Goal: Task Accomplishment & Management: Manage account settings

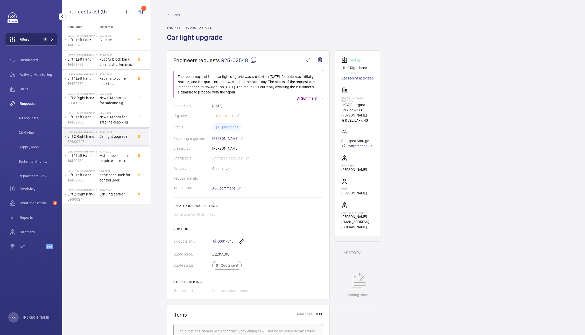
click at [44, 33] on button "Filters 2" at bounding box center [31, 39] width 52 height 12
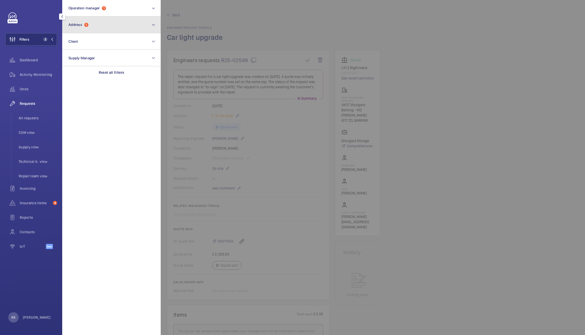
click at [102, 26] on button "Address 1" at bounding box center [111, 25] width 98 height 17
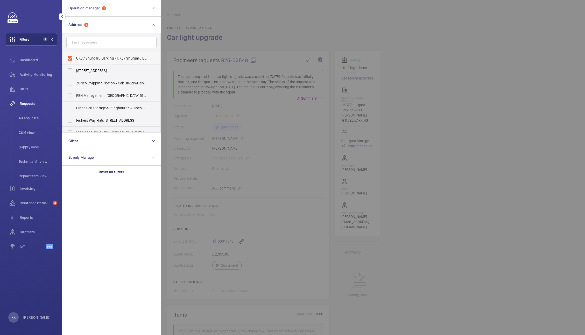
click at [83, 59] on span "UK37 Shurgard Barking - UK37 Shurgard Barking - 100 Jenkins Ln, BARKING IG11 7ZL" at bounding box center [111, 58] width 71 height 5
click at [75, 59] on input "UK37 Shurgard Barking - UK37 Shurgard Barking - 100 Jenkins Ln, BARKING IG11 7ZL" at bounding box center [70, 58] width 10 height 10
checkbox input "false"
click at [37, 87] on span "Units" at bounding box center [38, 89] width 37 height 5
click at [306, 62] on div at bounding box center [453, 167] width 585 height 335
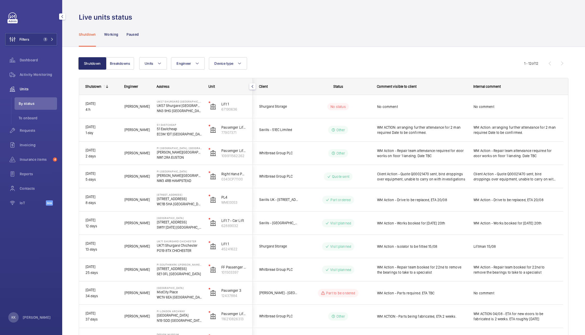
scroll to position [65, 0]
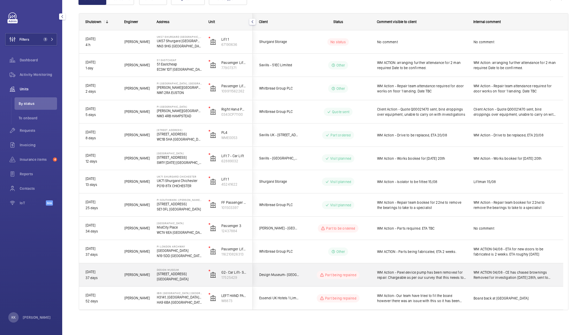
click at [452, 276] on span "WM Action - Pawl device pump has been removed for repair. Chargeable as per our…" at bounding box center [422, 275] width 90 height 10
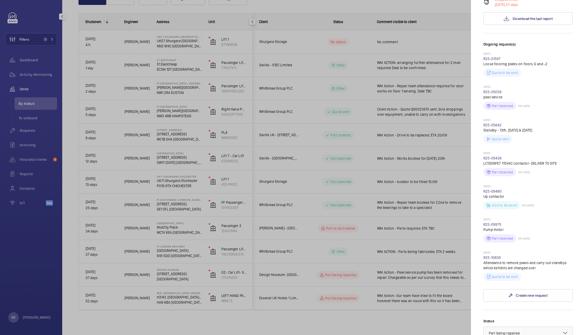
scroll to position [73, 0]
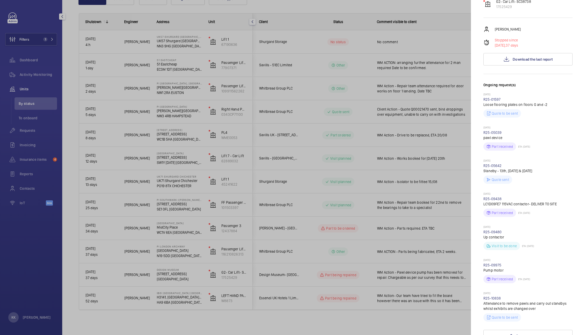
click at [324, 273] on div at bounding box center [292, 167] width 585 height 335
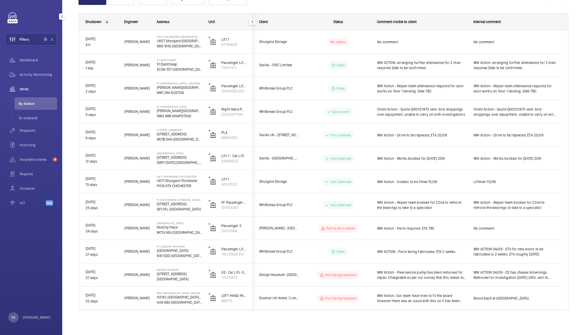
scroll to position [0, 0]
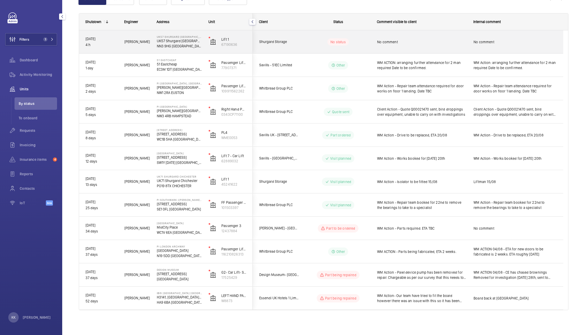
click at [401, 41] on span "No comment" at bounding box center [422, 41] width 90 height 5
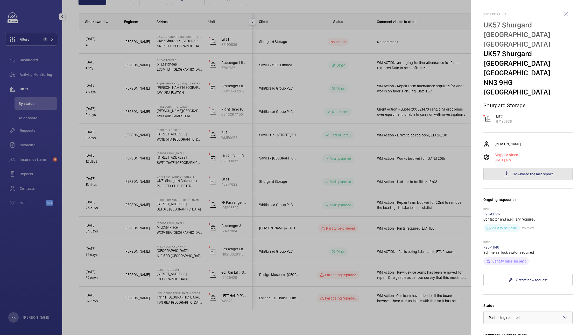
click at [535, 168] on button "Download the last report" at bounding box center [527, 174] width 89 height 12
drag, startPoint x: 502, startPoint y: 219, endPoint x: 482, endPoint y: 219, distance: 20.7
click at [482, 219] on mat-sidenav "Stopped unit UK57 Shurgard Northampton Riverside UK57 Shurgard Northampton Rive…" at bounding box center [528, 167] width 114 height 335
copy link "R25-11148"
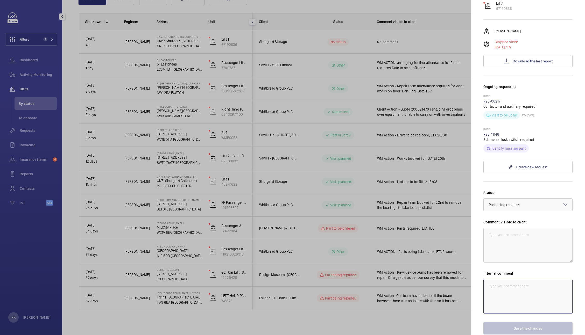
click at [503, 279] on textarea at bounding box center [527, 296] width 89 height 35
paste textarea "R25-11148"
type textarea "R25-11148 to be ordered"
click at [504, 228] on textarea at bounding box center [527, 245] width 89 height 35
type textarea "WM Action - New lock switch required. ETA TBC"
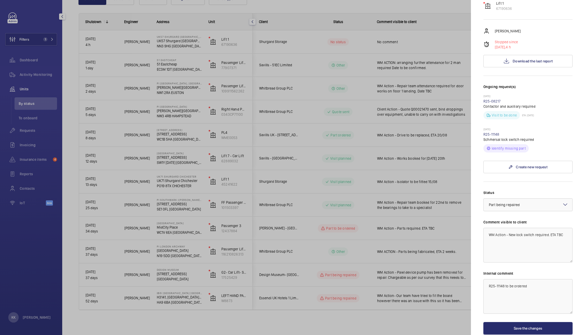
click at [518, 190] on label "Status" at bounding box center [527, 192] width 89 height 5
click at [534, 199] on div at bounding box center [528, 205] width 89 height 12
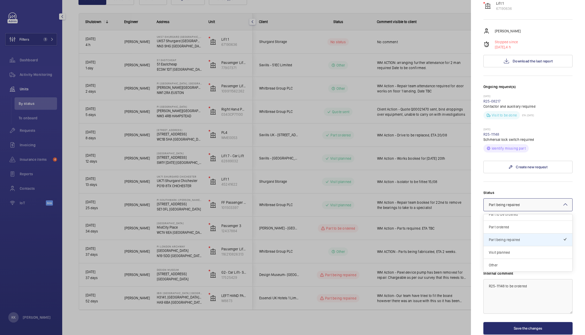
click at [504, 214] on ng-dropdown-panel "Technical expert visit planned Quote sent Quote accepted Part to be ordered Par…" at bounding box center [527, 243] width 89 height 58
click at [512, 208] on div "Part to be ordered" at bounding box center [528, 214] width 89 height 13
click at [499, 322] on button "Save the changes" at bounding box center [527, 328] width 89 height 12
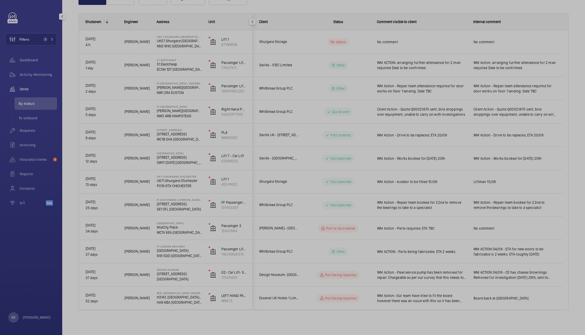
scroll to position [0, 0]
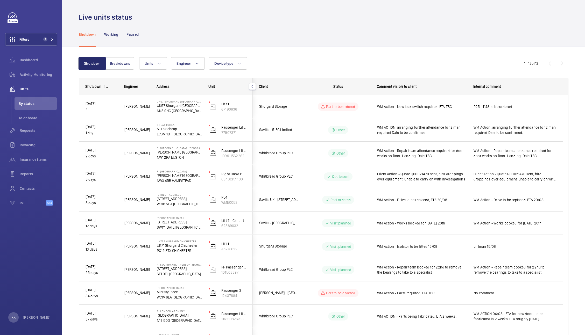
scroll to position [65, 0]
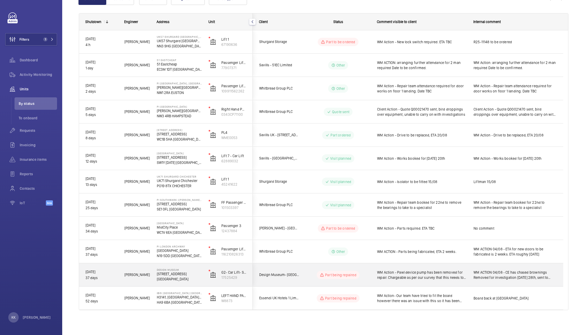
click at [441, 281] on div "WM Action - Pawl device pump has been removed for repair. Chargeable as per our…" at bounding box center [422, 275] width 90 height 12
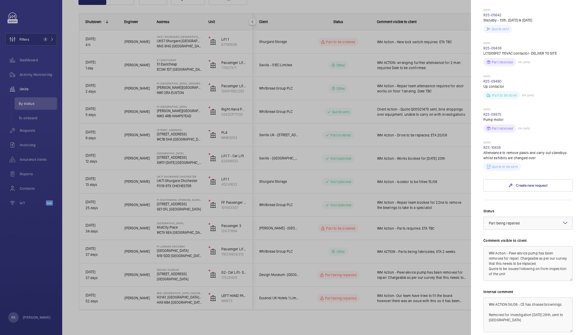
scroll to position [226, 0]
drag, startPoint x: 537, startPoint y: 254, endPoint x: 560, endPoint y: 300, distance: 51.1
click at [560, 300] on div "Status Select a status × Part being repaired × Comment visible to client WM Act…" at bounding box center [527, 279] width 89 height 145
click at [539, 263] on textarea "WM Action - Pawl device pump has failed. Currently chasing for a leadtime/ warr…" at bounding box center [527, 262] width 89 height 35
click at [531, 267] on textarea "WM Action - Pawl device pump has failed. Currently chasing for a leadtime / war…" at bounding box center [527, 262] width 89 height 35
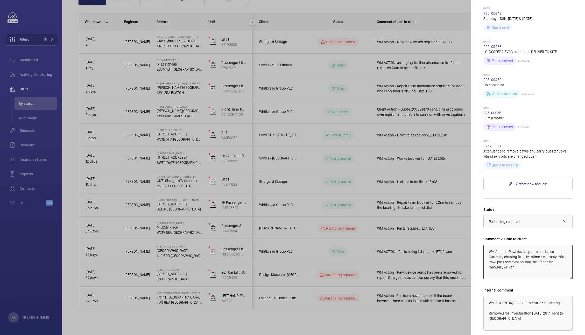
drag, startPoint x: 519, startPoint y: 278, endPoint x: 478, endPoint y: 242, distance: 54.0
click at [478, 242] on mat-sidenav "Stopped unit Design Museum [STREET_ADDRESS][GEOGRAPHIC_DATA]- [GEOGRAPHIC_DATA]…" at bounding box center [528, 167] width 114 height 335
type textarea "WM Action - Pawl device pump has failed. Currently chasing for a leadtime / war…"
drag, startPoint x: 523, startPoint y: 324, endPoint x: 426, endPoint y: 274, distance: 109.1
click at [426, 274] on mat-sidenav-container "Filters 1 Dashboard Activity Monitoring Units By status To onboard Requests Inv…" at bounding box center [292, 167] width 585 height 335
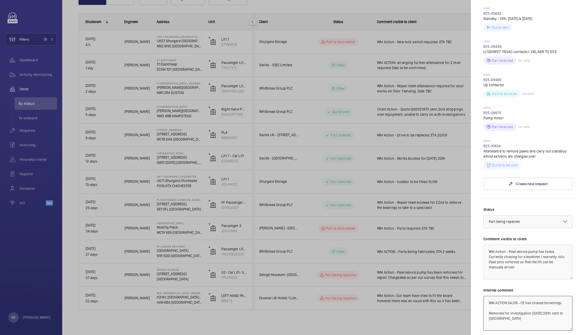
paste textarea "ction - Pawl device pump has failed. Currently chasing for a leadtime / warrant…"
type textarea "WM Action - Pawl device pump has failed. Currently chasing for a leadtime / war…"
click at [516, 231] on div "Status Select a status × Part being repaired × Comment visible to client WM Act…" at bounding box center [527, 279] width 89 height 145
click at [512, 228] on div at bounding box center [528, 222] width 89 height 12
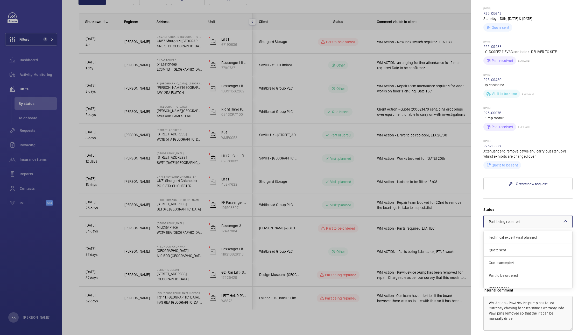
scroll to position [44, 0]
click at [510, 238] on div "Part to be ordered" at bounding box center [528, 231] width 89 height 13
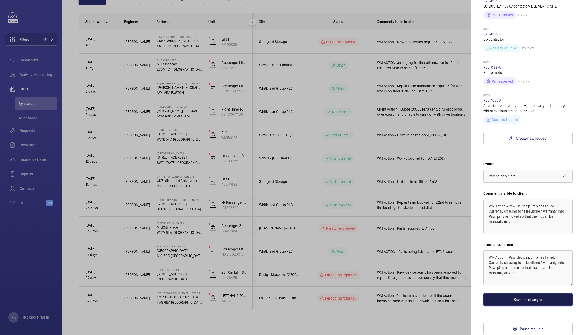
click at [513, 295] on button "Save the changes" at bounding box center [527, 300] width 89 height 12
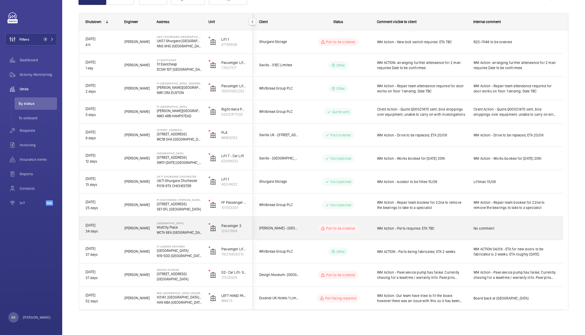
click at [453, 225] on div "WM Action - Parts required. ETA TBC" at bounding box center [422, 229] width 90 height 12
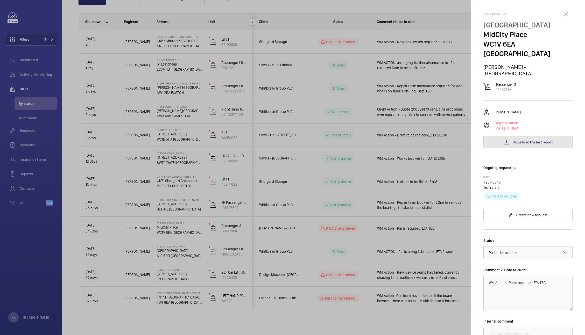
click at [510, 136] on button "Download the last report" at bounding box center [527, 142] width 89 height 12
click at [504, 87] on p "12437884" at bounding box center [506, 89] width 20 height 5
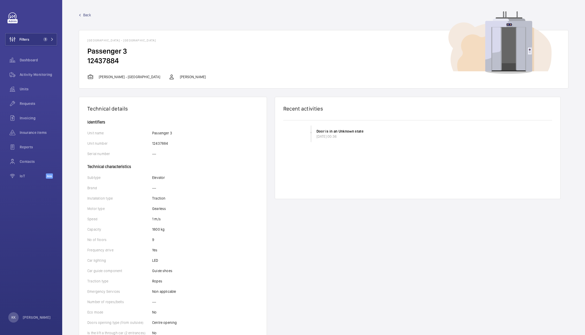
click at [113, 62] on h2 "12437884" at bounding box center [323, 61] width 472 height 10
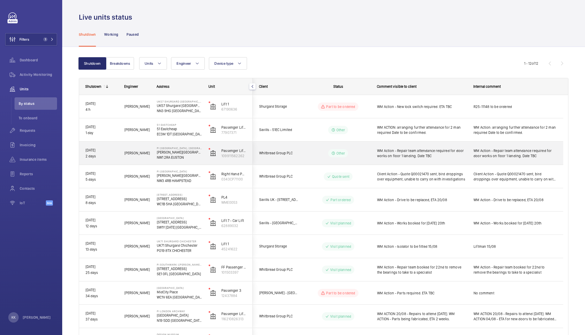
click at [452, 154] on span "WM Action - Repair team attendance required for door works on floor 1 landing. …" at bounding box center [422, 153] width 90 height 10
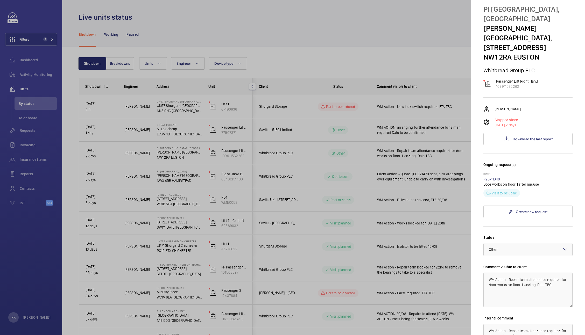
scroll to position [15, 0]
click at [491, 178] on link "R25-11040" at bounding box center [491, 180] width 17 height 4
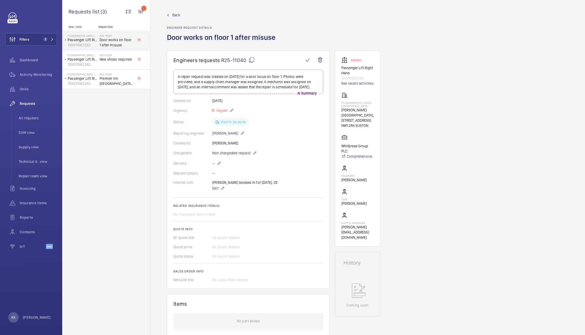
click at [172, 13] on link "Back" at bounding box center [223, 14] width 112 height 5
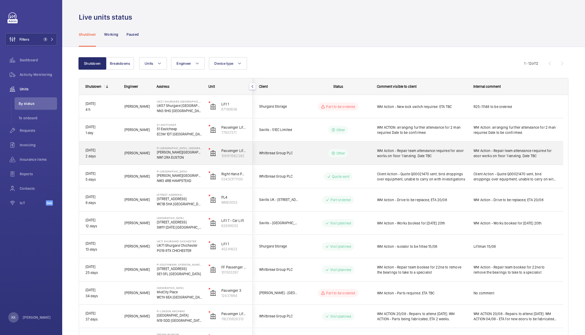
click at [402, 156] on span "WM Action - Repair team attendance required for door works on floor 1 landing. …" at bounding box center [422, 153] width 90 height 10
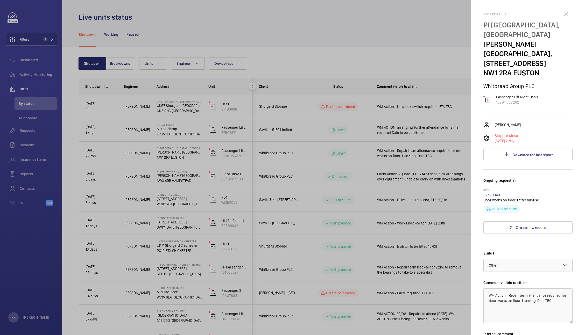
scroll to position [80, 0]
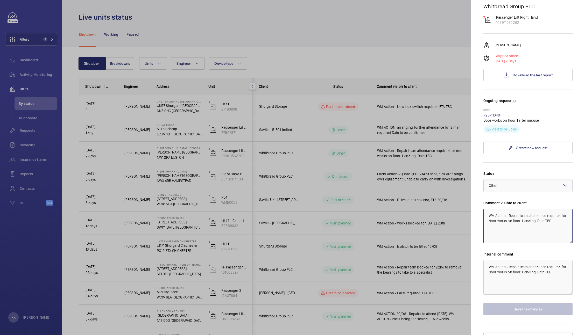
drag, startPoint x: 541, startPoint y: 210, endPoint x: 582, endPoint y: 187, distance: 47.7
click at [582, 187] on mat-sidenav "Stopped unit [GEOGRAPHIC_DATA] [PERSON_NAME][GEOGRAPHIC_DATA], [STREET_ADDRESS]…" at bounding box center [528, 167] width 114 height 335
click at [556, 215] on textarea "WM Action - Repair team attendance required for door works on floor 1 landing. …" at bounding box center [527, 226] width 89 height 35
drag, startPoint x: 540, startPoint y: 210, endPoint x: 566, endPoint y: 207, distance: 25.9
click at [566, 209] on textarea "WM Action - Repair team attendance required for door works on floor 1 landing. …" at bounding box center [527, 226] width 89 height 35
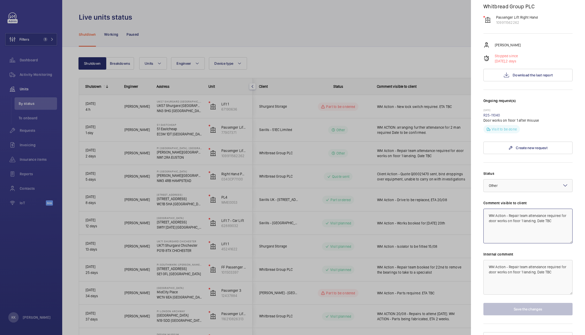
click at [556, 210] on textarea "WM Action - Repair team attendance required for door works on floor 1 landing. …" at bounding box center [527, 226] width 89 height 35
drag, startPoint x: 561, startPoint y: 216, endPoint x: 456, endPoint y: 194, distance: 106.9
click at [456, 194] on mat-sidenav-container "Filters 1 Dashboard Activity Monitoring Units By status To onboard Requests Inv…" at bounding box center [292, 167] width 585 height 335
type textarea "WM Action - Repair team attendance required for door works on floor 1 landing. …"
drag, startPoint x: 559, startPoint y: 268, endPoint x: 366, endPoint y: 209, distance: 201.2
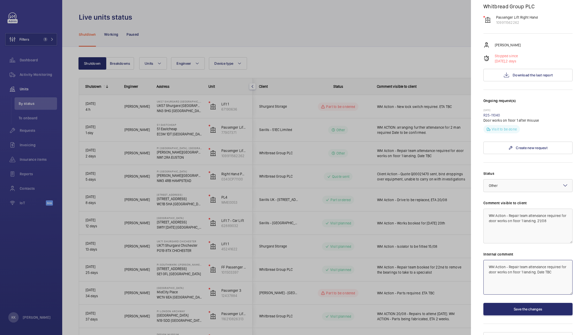
click at [366, 209] on mat-sidenav-container "Filters 1 Dashboard Activity Monitoring Units By status To onboard Requests Inv…" at bounding box center [292, 167] width 585 height 335
paste textarea "21/08"
click at [501, 183] on div "× Other" at bounding box center [500, 185] width 22 height 5
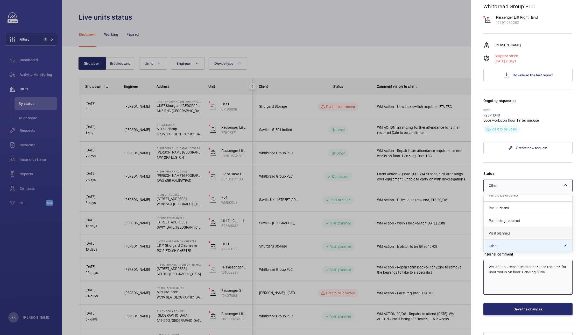
click at [495, 231] on span "Visit planned" at bounding box center [528, 233] width 78 height 5
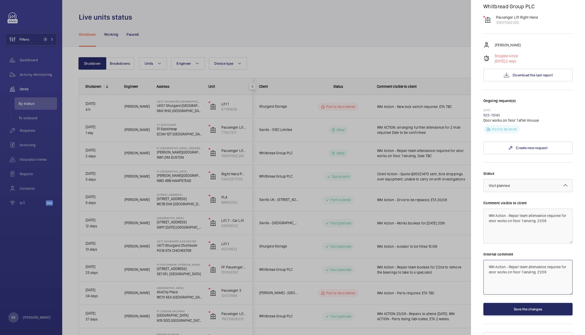
type textarea "WM Action - Repair team attendance required for door works on floor 1 landing. …"
click at [499, 303] on button "Save the changes" at bounding box center [527, 309] width 89 height 12
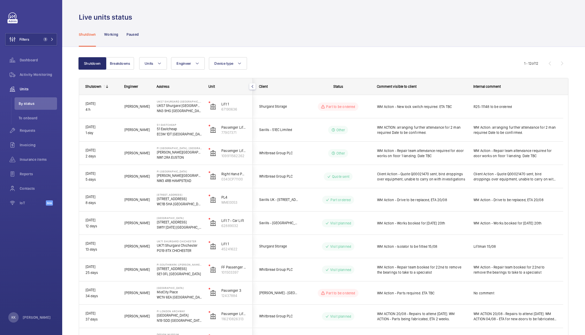
scroll to position [0, 0]
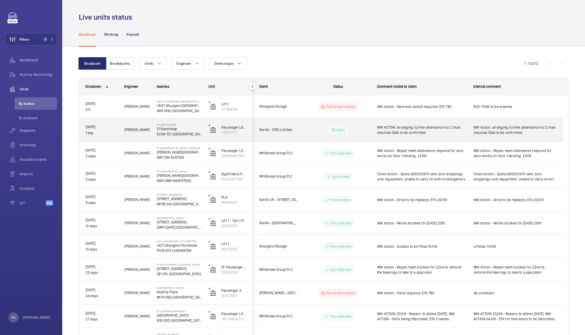
click at [473, 134] on span "WM Action: arranging further attendance for 2 man required Date to be confirmed." at bounding box center [514, 130] width 83 height 10
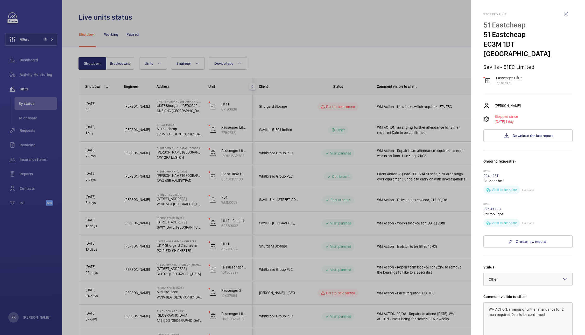
click at [358, 194] on div at bounding box center [292, 167] width 585 height 335
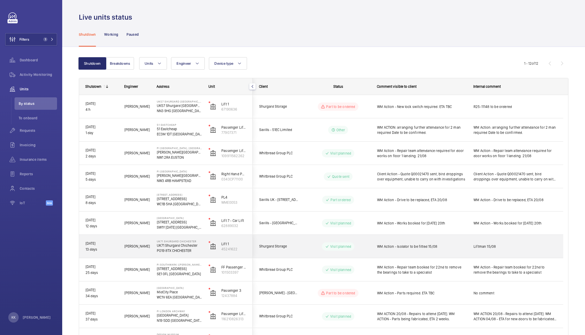
click at [409, 250] on div "WM Action - Isolator to be fitted 15/08" at bounding box center [422, 247] width 90 height 12
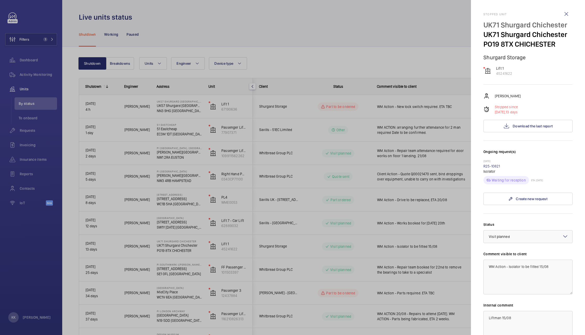
scroll to position [61, 0]
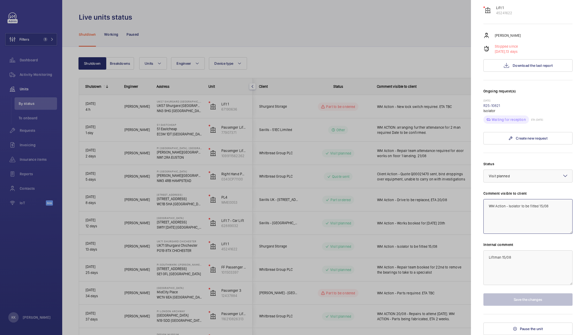
drag, startPoint x: 551, startPoint y: 209, endPoint x: 447, endPoint y: 210, distance: 104.4
click at [447, 210] on mat-sidenav-container "Filters 1 Dashboard Activity Monitoring Units By status To onboard Requests Inv…" at bounding box center [292, 167] width 585 height 335
drag, startPoint x: 560, startPoint y: 223, endPoint x: 451, endPoint y: 212, distance: 109.6
click at [451, 212] on mat-sidenav-container "Filters 1 Dashboard Activity Monitoring Units By status To onboard Requests Inv…" at bounding box center [292, 167] width 585 height 335
type textarea "Works being actioned by a third party"
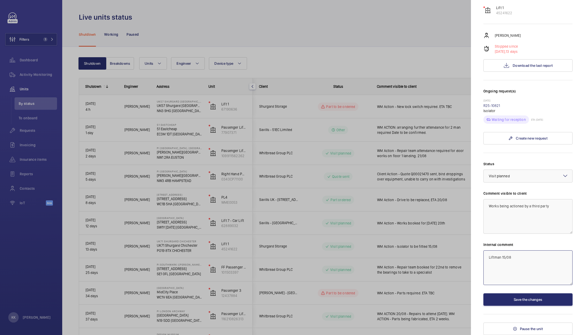
drag, startPoint x: 498, startPoint y: 253, endPoint x: 404, endPoint y: 244, distance: 94.3
click at [404, 244] on mat-sidenav-container "Filters 1 Dashboard Activity Monitoring Units By status To onboard Requests Inv…" at bounding box center [292, 167] width 585 height 335
paste textarea "Works being actioned by a third party"
click at [501, 173] on div at bounding box center [528, 176] width 89 height 12
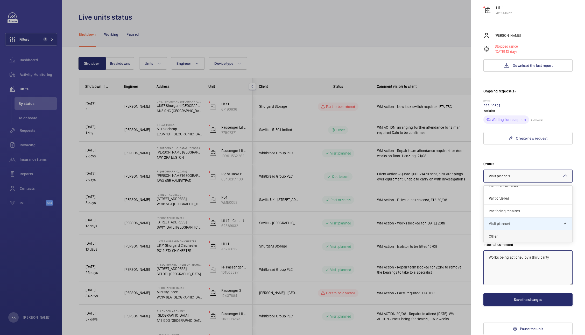
click at [500, 236] on span "Other" at bounding box center [528, 236] width 78 height 5
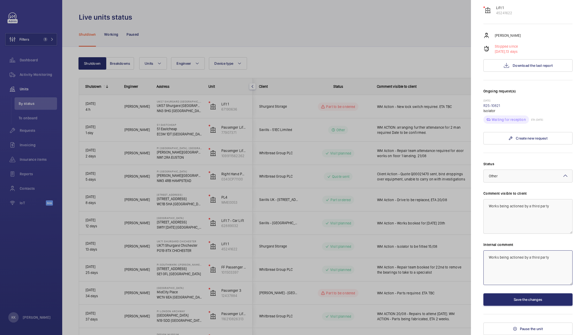
type textarea "Works being actioned by a third party"
click at [528, 300] on button "Save the changes" at bounding box center [527, 300] width 89 height 12
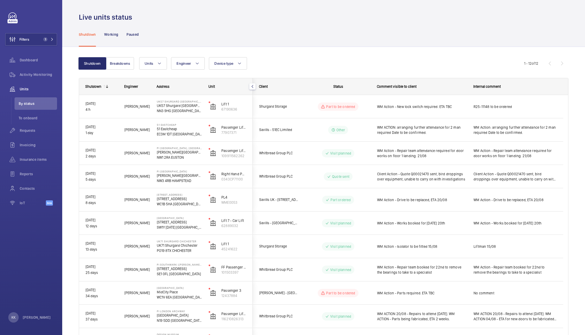
scroll to position [0, 0]
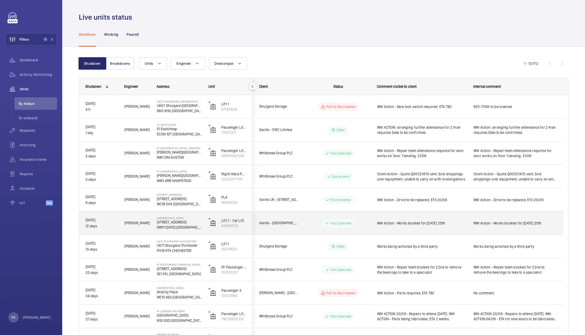
click at [425, 222] on span "WM Action - Works booked for [DATE] 20th" at bounding box center [422, 223] width 90 height 5
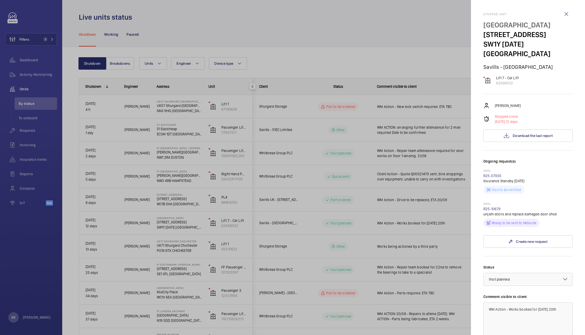
click at [557, 217] on div "Ready to be sent to Netsuite" at bounding box center [527, 222] width 89 height 10
click at [490, 207] on link "R25-10679" at bounding box center [491, 209] width 17 height 4
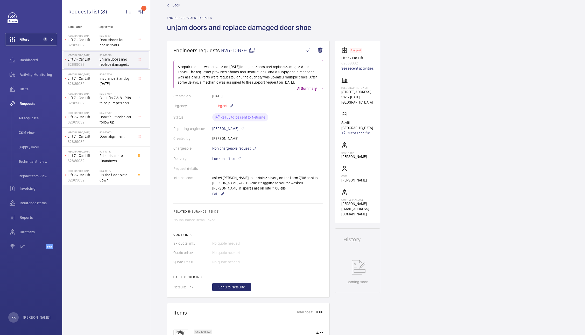
scroll to position [9, 0]
click at [173, 6] on span "Back" at bounding box center [176, 6] width 8 height 5
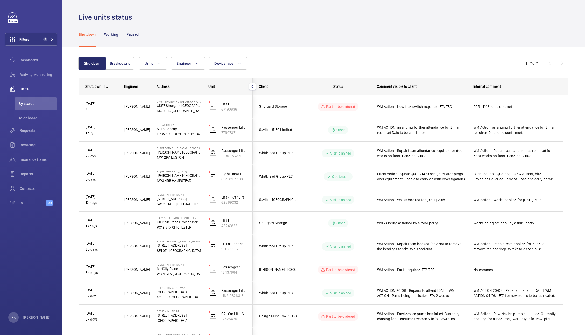
click at [410, 61] on div "Units Engineer Device type More filters Reset all filters" at bounding box center [332, 63] width 386 height 12
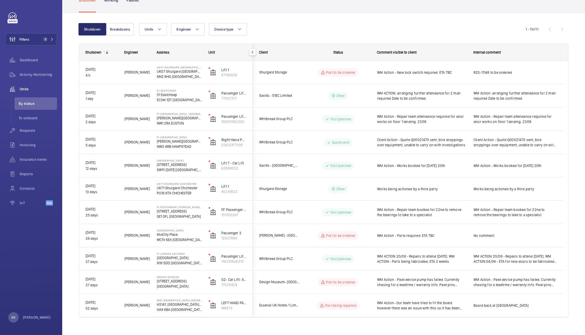
scroll to position [35, 0]
